Goal: Information Seeking & Learning: Learn about a topic

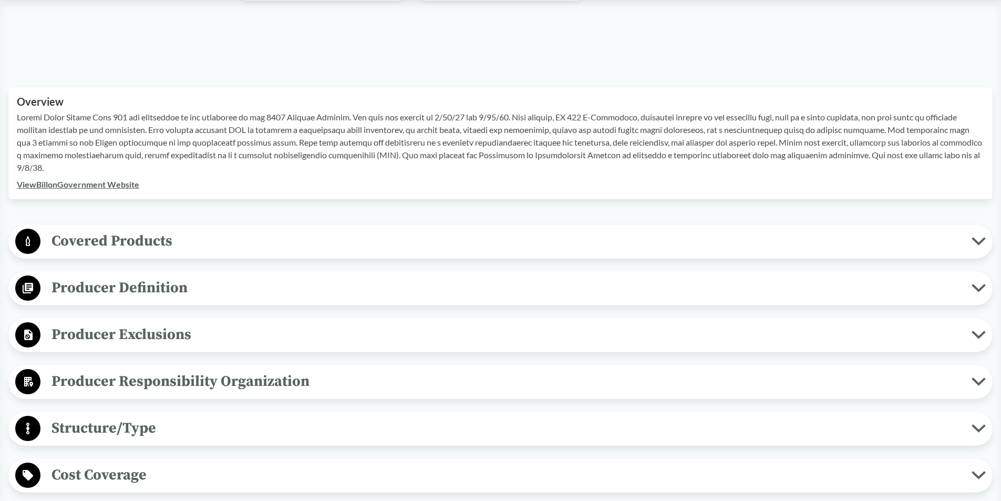
scroll to position [53, 0]
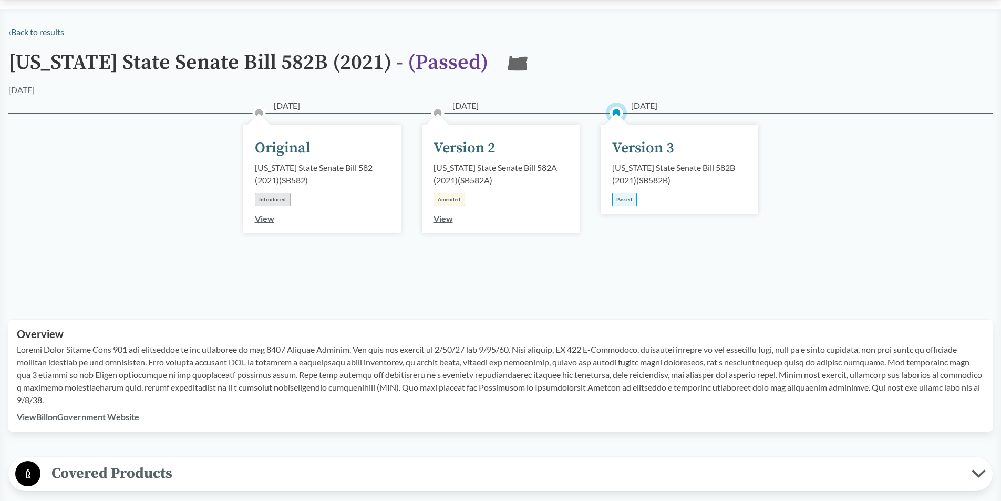
click at [483, 153] on div "Version 2" at bounding box center [465, 148] width 62 height 22
click at [446, 217] on link "View" at bounding box center [443, 218] width 19 height 10
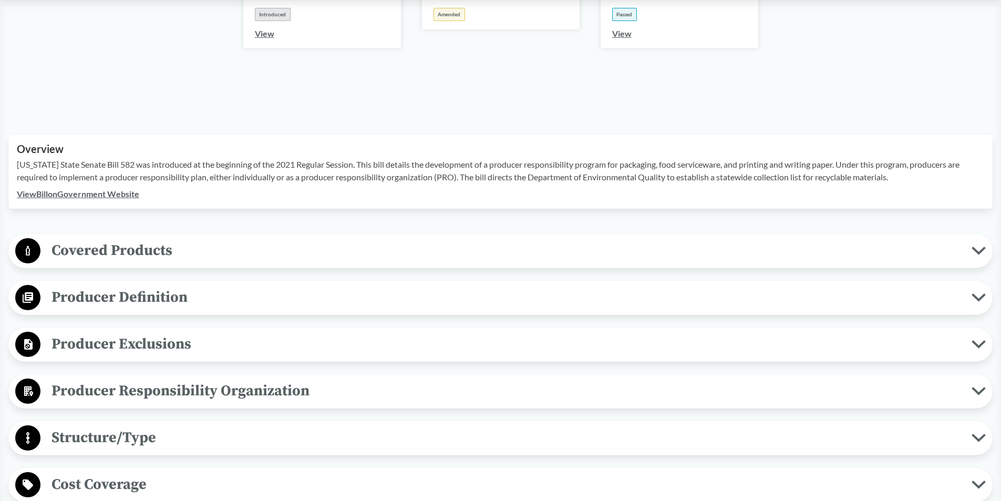
scroll to position [421, 0]
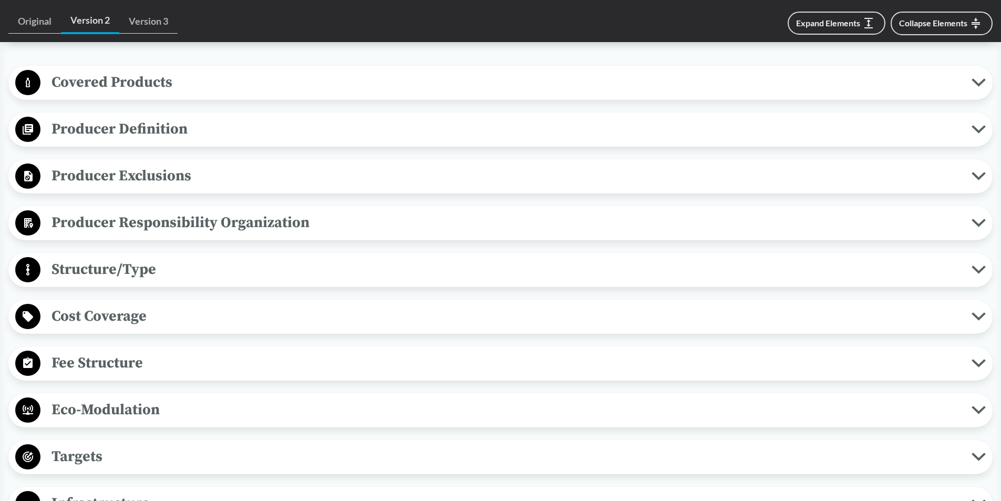
click at [160, 117] on span "Producer Definition" at bounding box center [505, 129] width 931 height 24
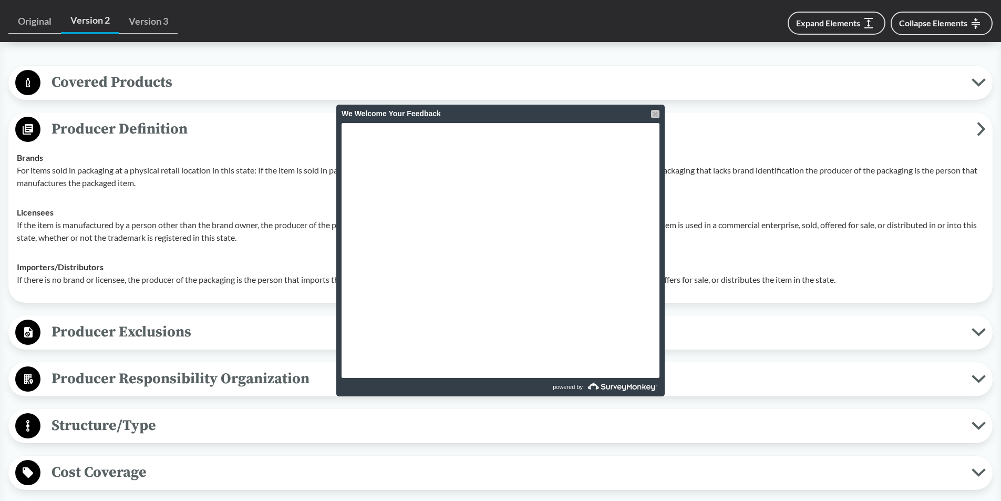
click at [655, 115] on div at bounding box center [655, 114] width 8 height 8
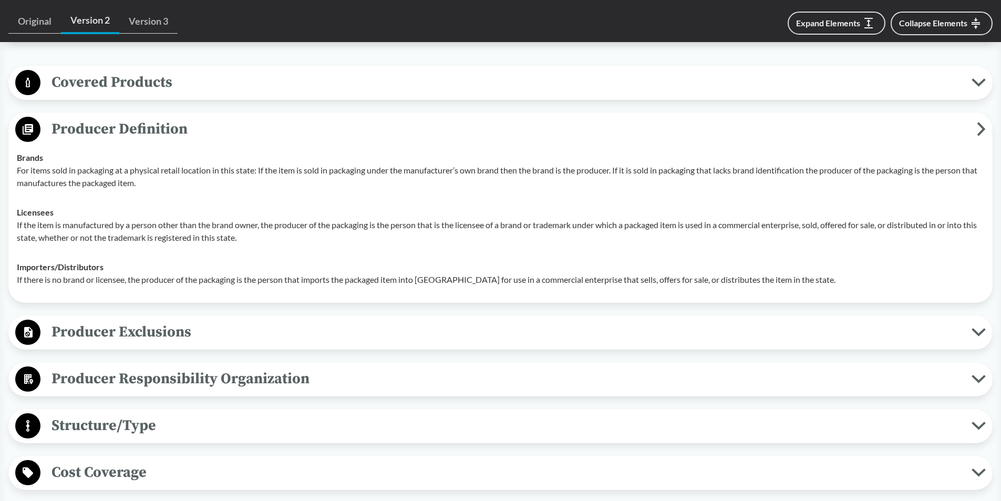
drag, startPoint x: 16, startPoint y: 110, endPoint x: 271, endPoint y: 164, distance: 260.5
click at [274, 160] on div "Producer Definition Brands For items sold in packaging at a physical retail loc…" at bounding box center [500, 207] width 985 height 190
click at [177, 320] on span "Producer Exclusions" at bounding box center [505, 332] width 931 height 24
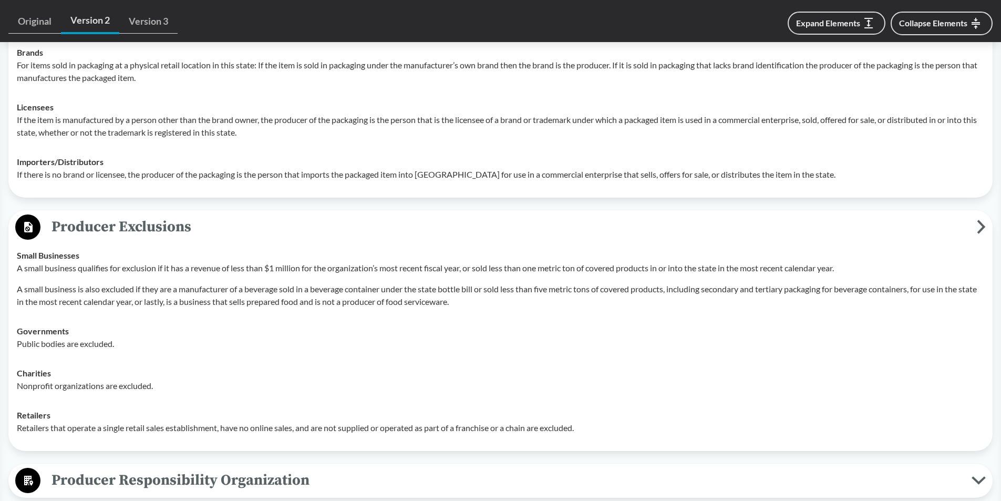
scroll to position [473, 0]
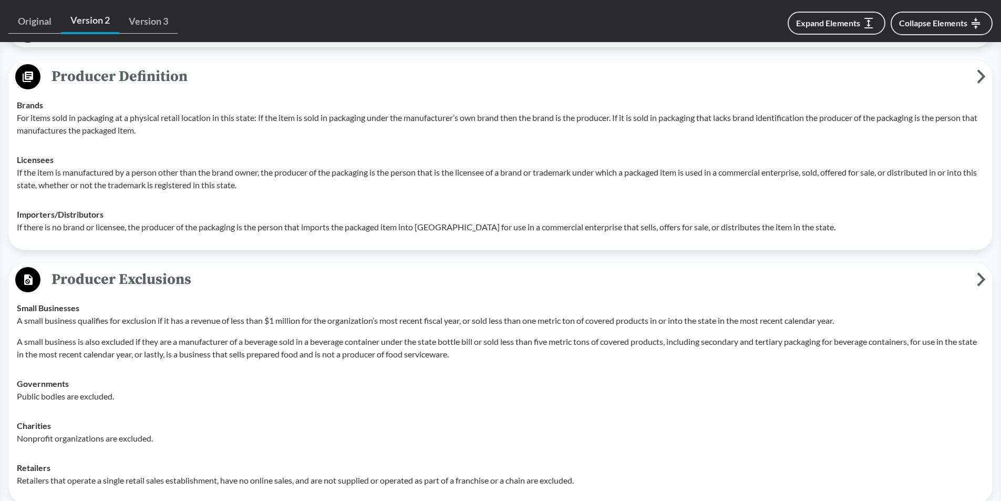
click at [959, 293] on td "Small Businesses A small business qualifies for exclusion if it has a revenue o…" at bounding box center [500, 331] width 977 height 76
click at [158, 20] on link "Version 3" at bounding box center [148, 21] width 58 height 24
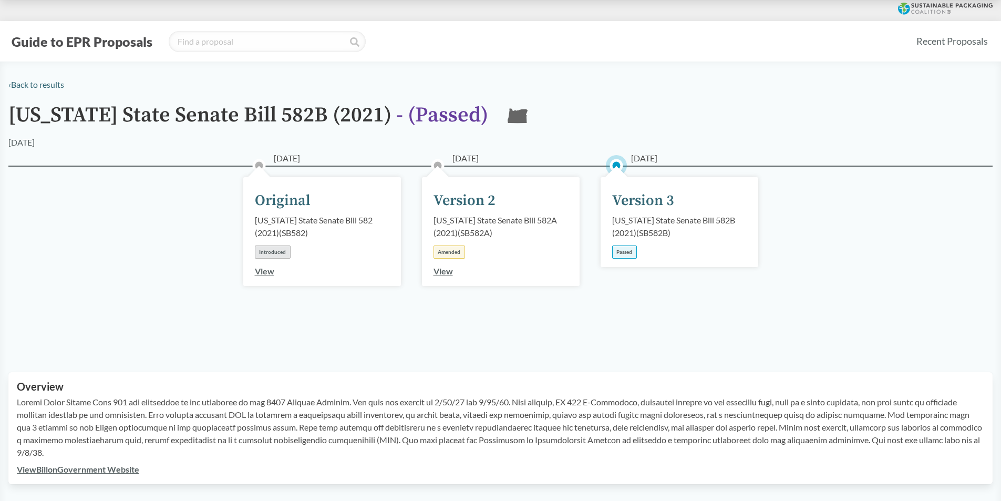
click at [627, 251] on div "Passed" at bounding box center [624, 251] width 25 height 13
click at [649, 209] on div "Version 3" at bounding box center [643, 201] width 62 height 22
click at [656, 191] on div "Version 3" at bounding box center [643, 201] width 62 height 22
click at [778, 322] on div "[DATE] Original [US_STATE] State Senate Bill 582 (2021) ( SB582 ) Introduced Vi…" at bounding box center [500, 256] width 985 height 181
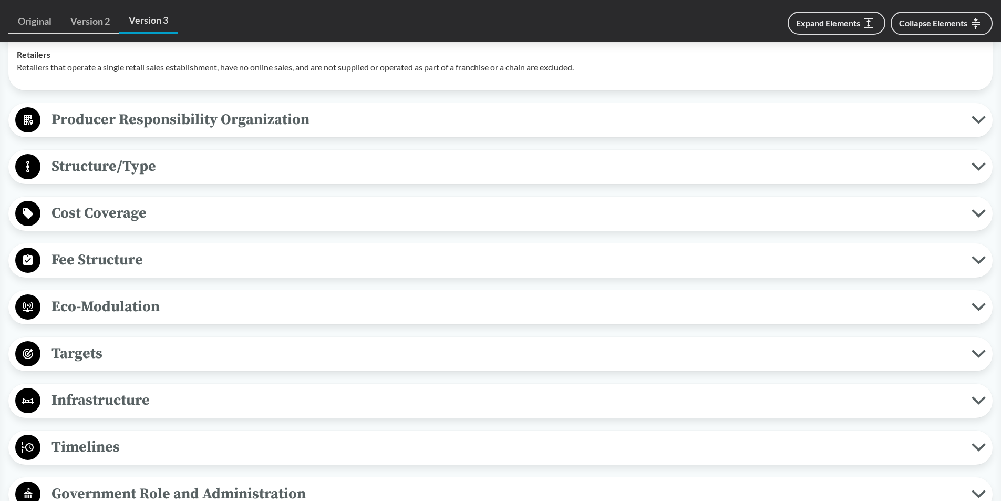
scroll to position [946, 0]
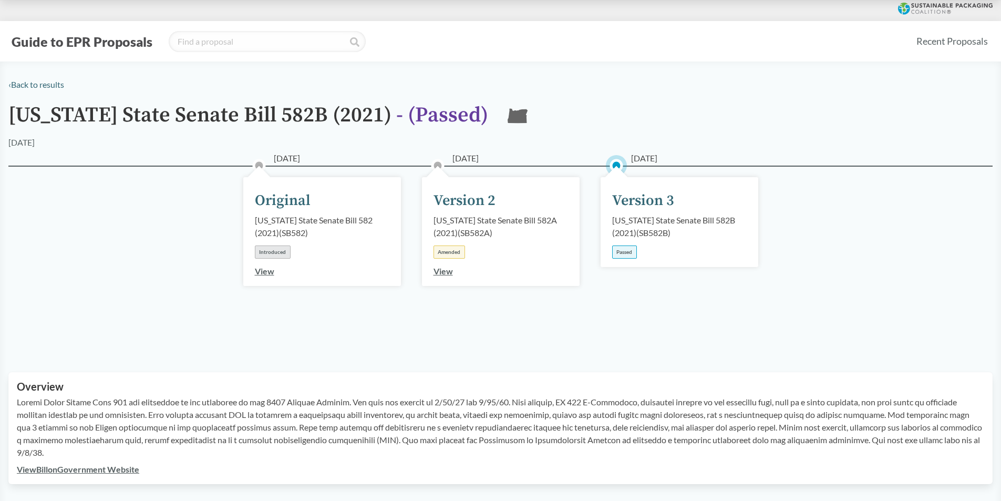
click at [619, 254] on div "Passed" at bounding box center [624, 251] width 25 height 13
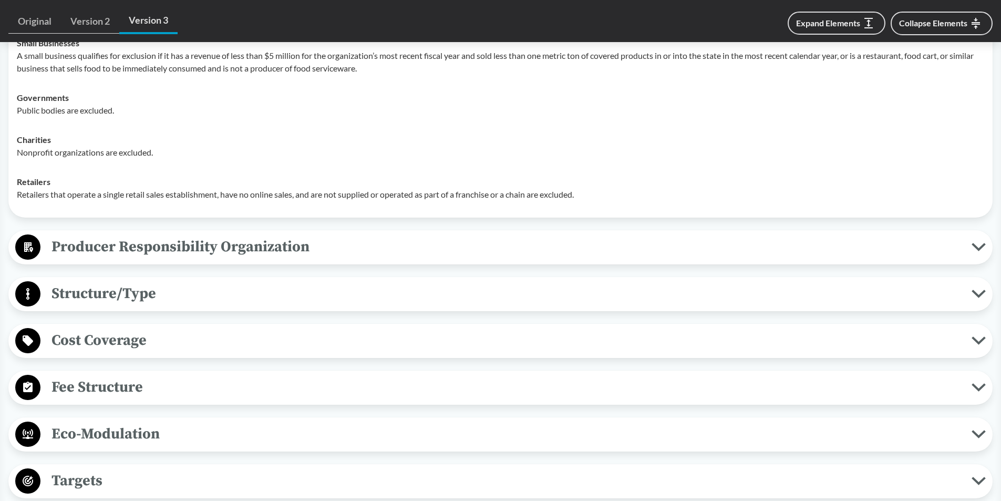
scroll to position [788, 0]
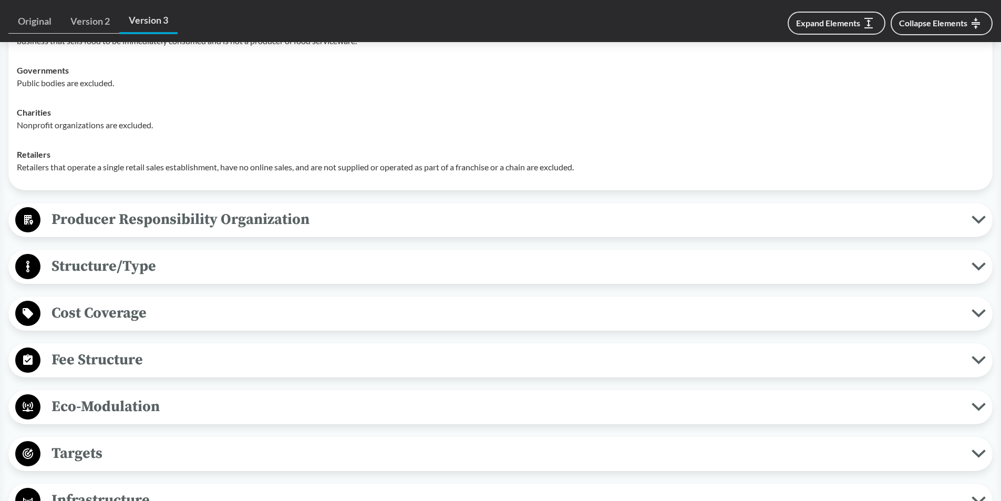
click at [207, 210] on span "Producer Responsibility Organization" at bounding box center [505, 220] width 931 height 24
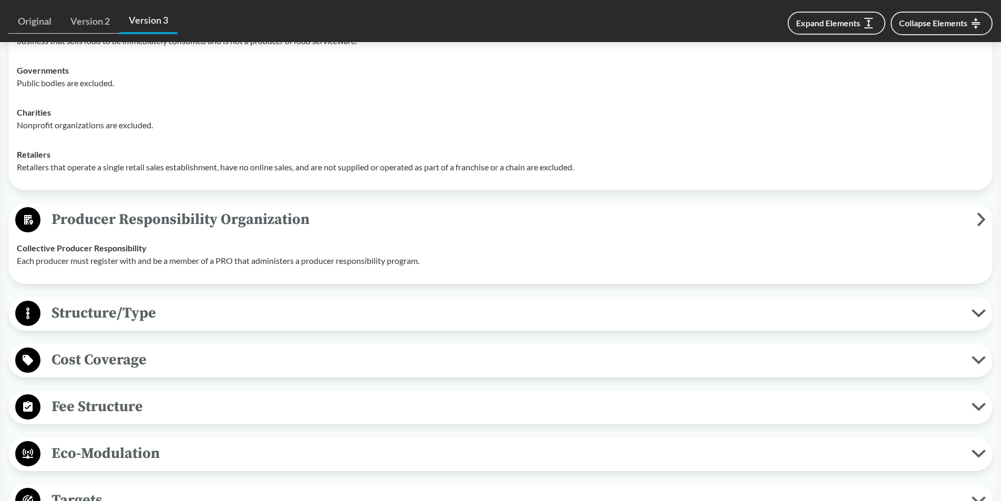
click at [207, 210] on span "Producer Responsibility Organization" at bounding box center [508, 220] width 937 height 24
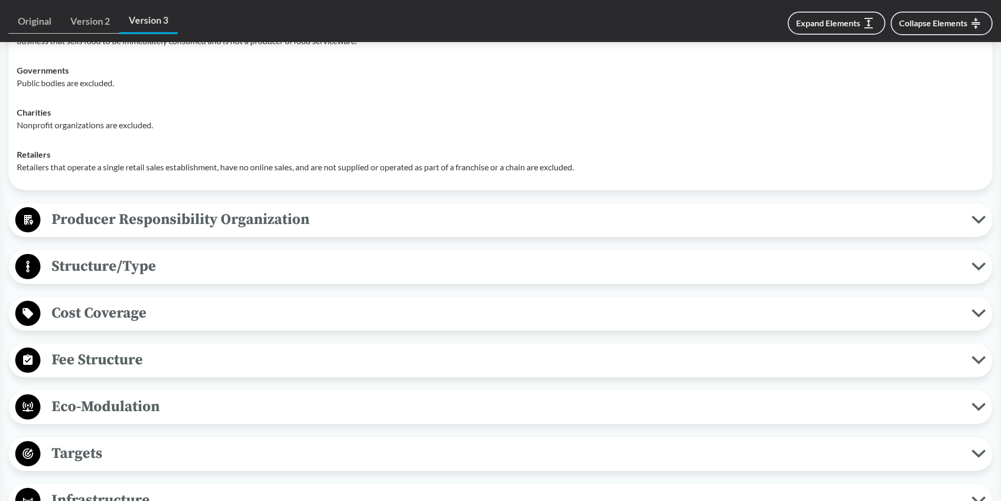
click at [149, 294] on div "Covered Products All Packaging Types Packaging is defined as materials used for…" at bounding box center [500, 306] width 985 height 1171
click at [147, 313] on span "Cost Coverage" at bounding box center [505, 313] width 931 height 24
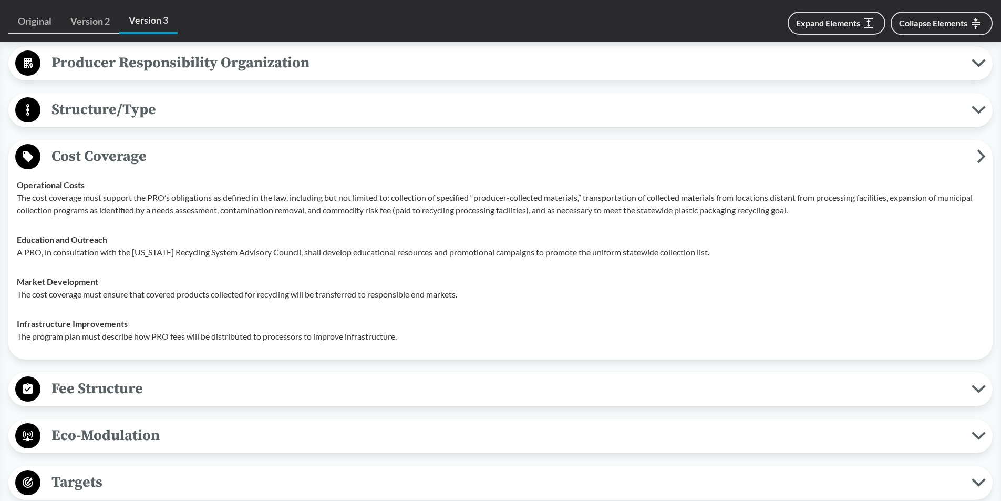
scroll to position [1051, 0]
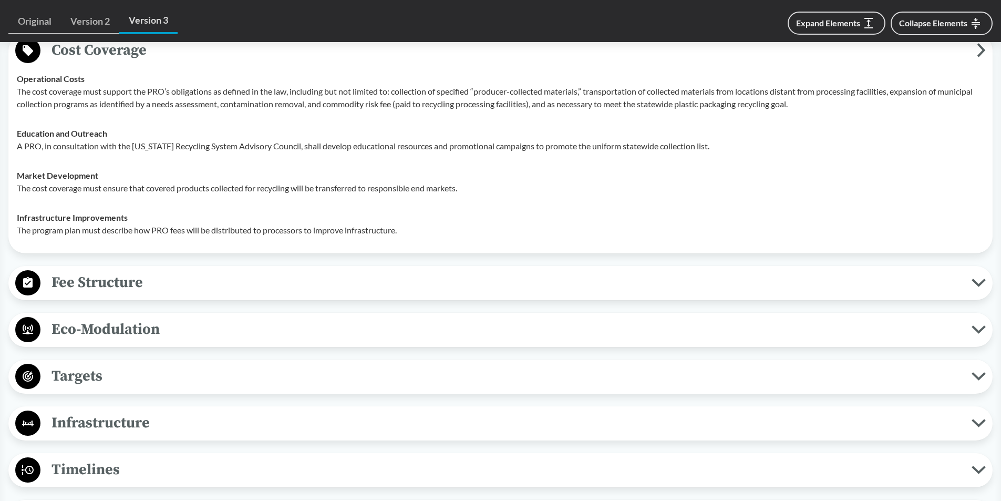
click at [153, 286] on span "Fee Structure" at bounding box center [505, 283] width 931 height 24
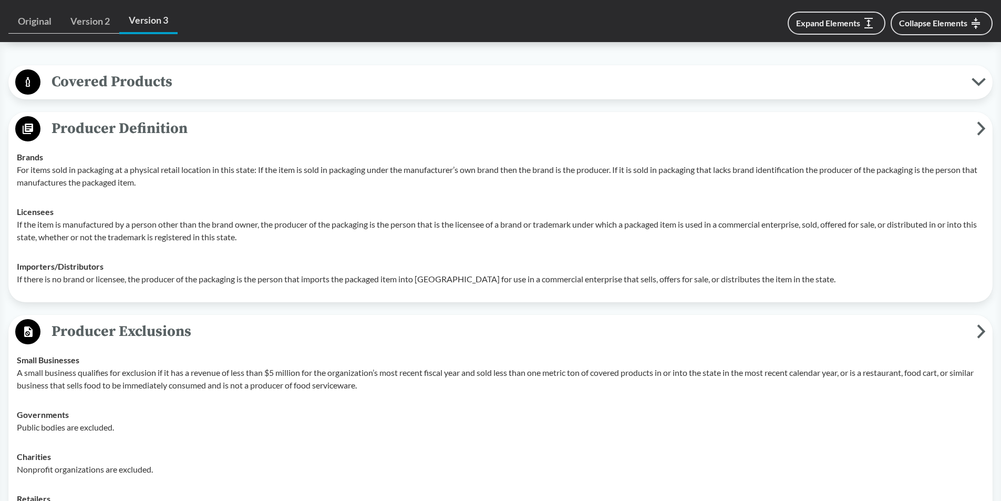
scroll to position [421, 0]
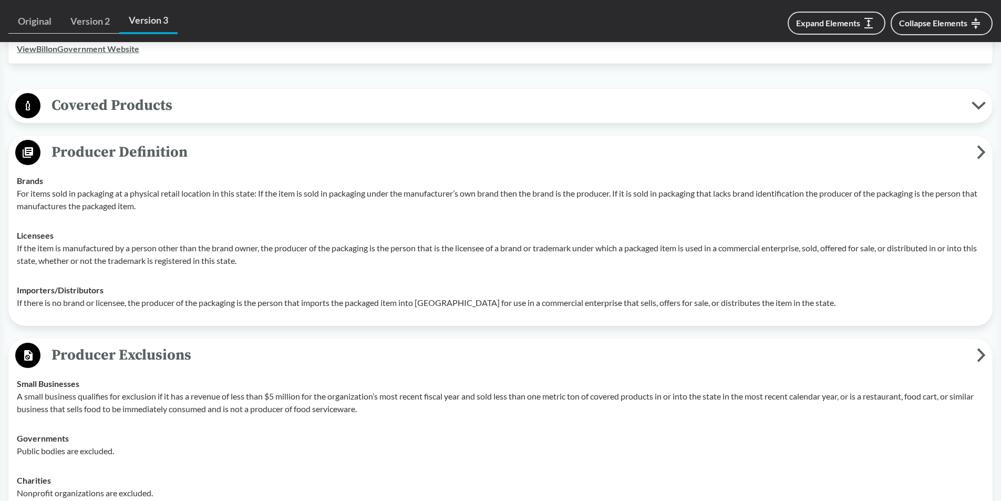
click at [980, 150] on icon at bounding box center [981, 152] width 9 height 14
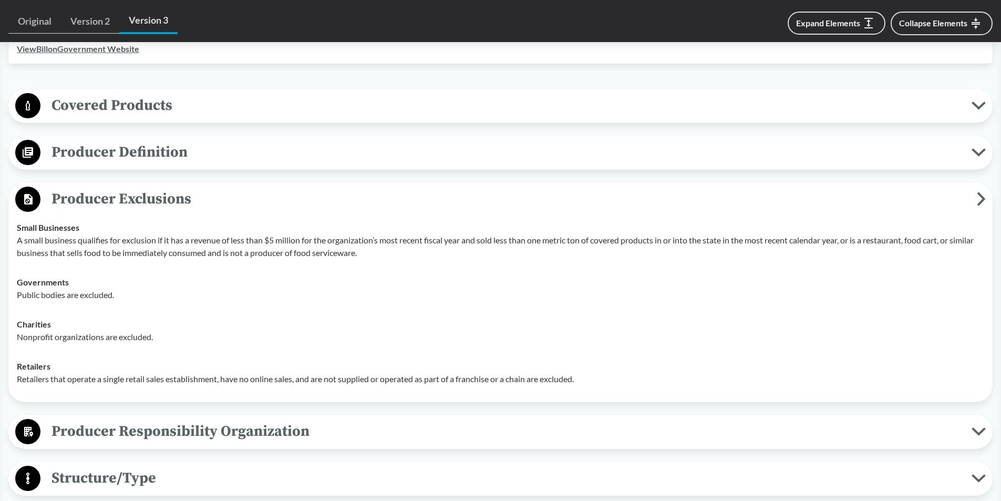
click at [980, 150] on icon at bounding box center [979, 152] width 14 height 8
